Goal: Navigation & Orientation: Find specific page/section

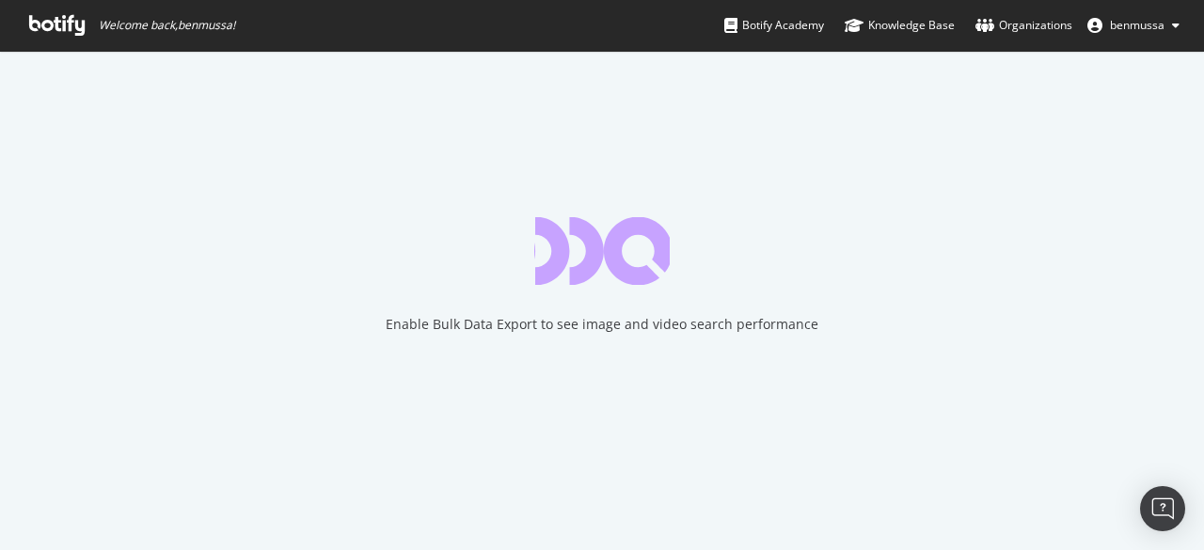
click at [52, 27] on icon at bounding box center [56, 25] width 55 height 21
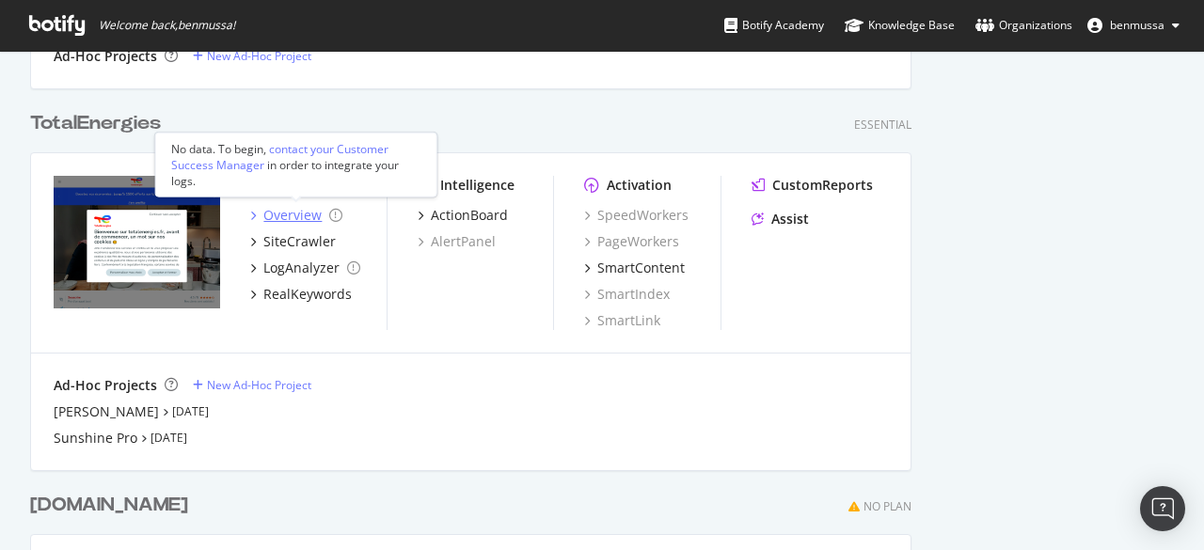
click at [280, 213] on div "Overview" at bounding box center [292, 215] width 58 height 19
